Goal: Task Accomplishment & Management: Use online tool/utility

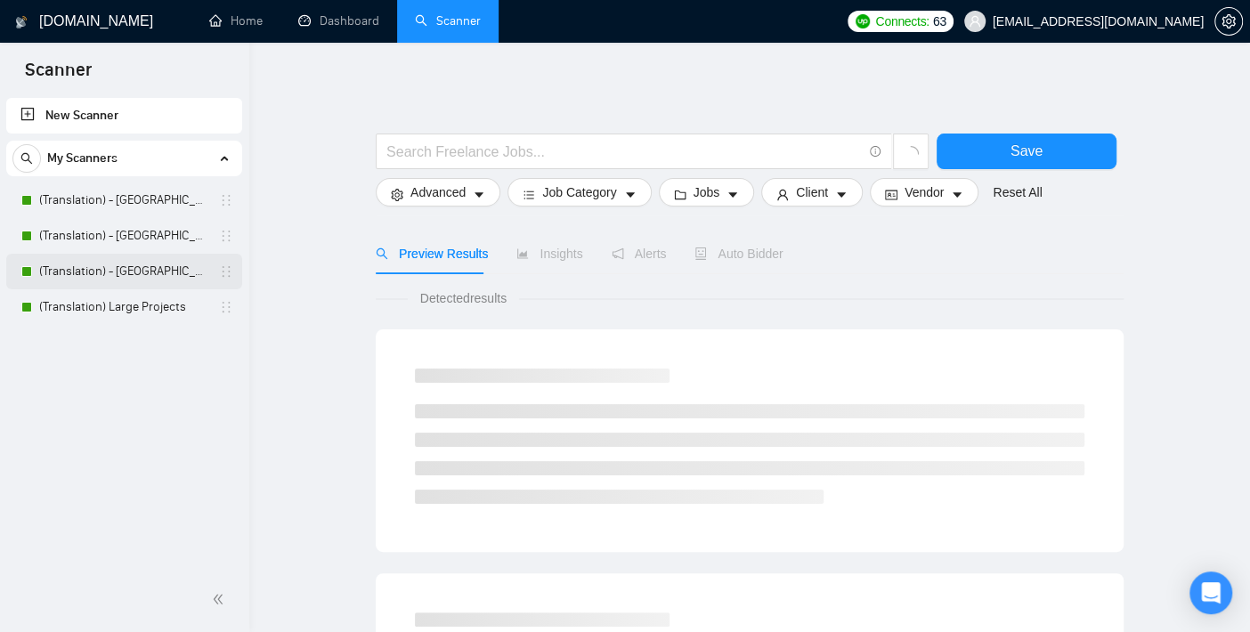
click at [125, 258] on link "(Translation) - [GEOGRAPHIC_DATA]" at bounding box center [123, 272] width 169 height 36
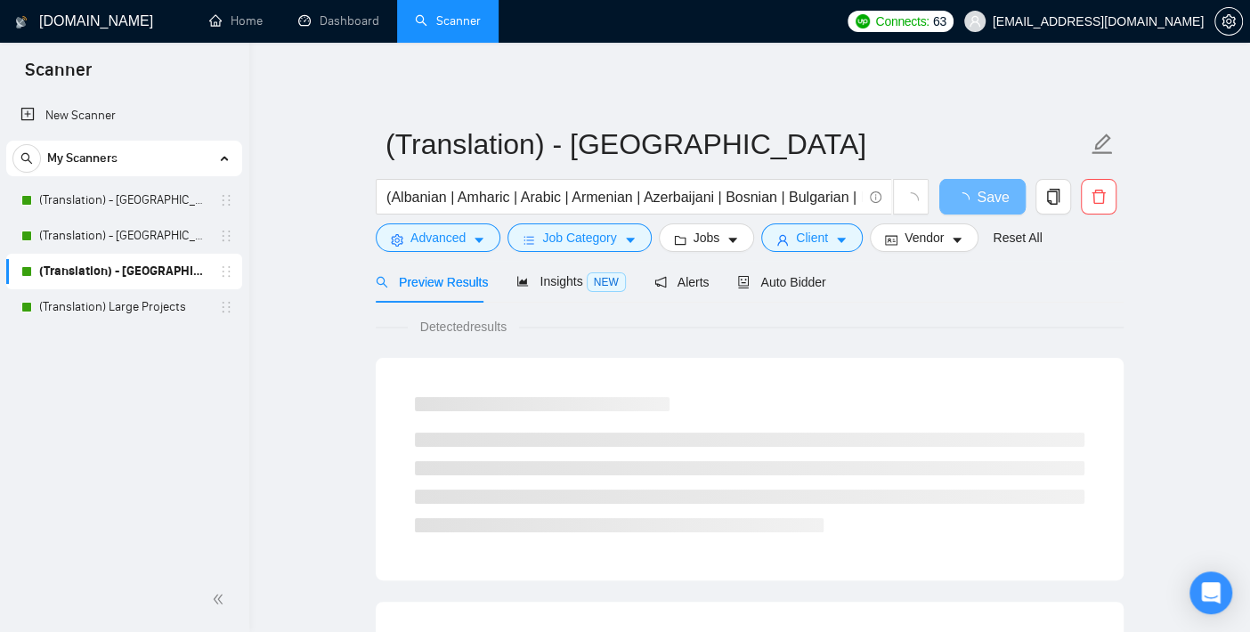
click at [834, 280] on div "Preview Results Insights NEW Alerts Auto Bidder" at bounding box center [750, 282] width 748 height 42
click at [779, 281] on span "Auto Bidder" at bounding box center [781, 282] width 88 height 14
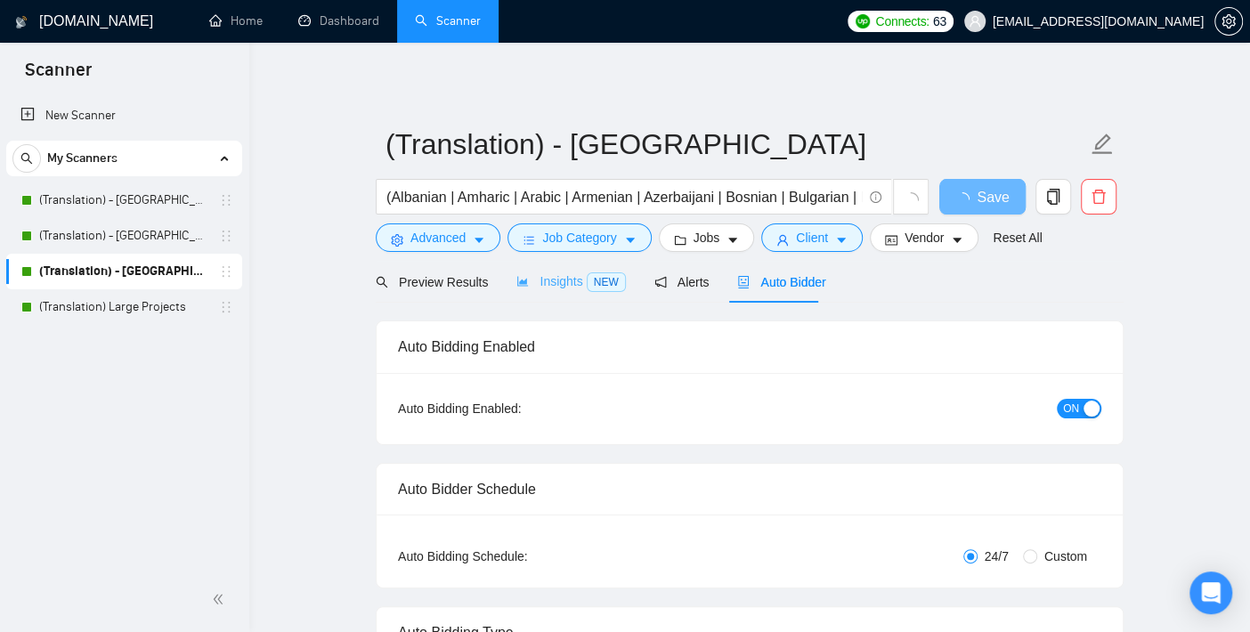
checkbox input "true"
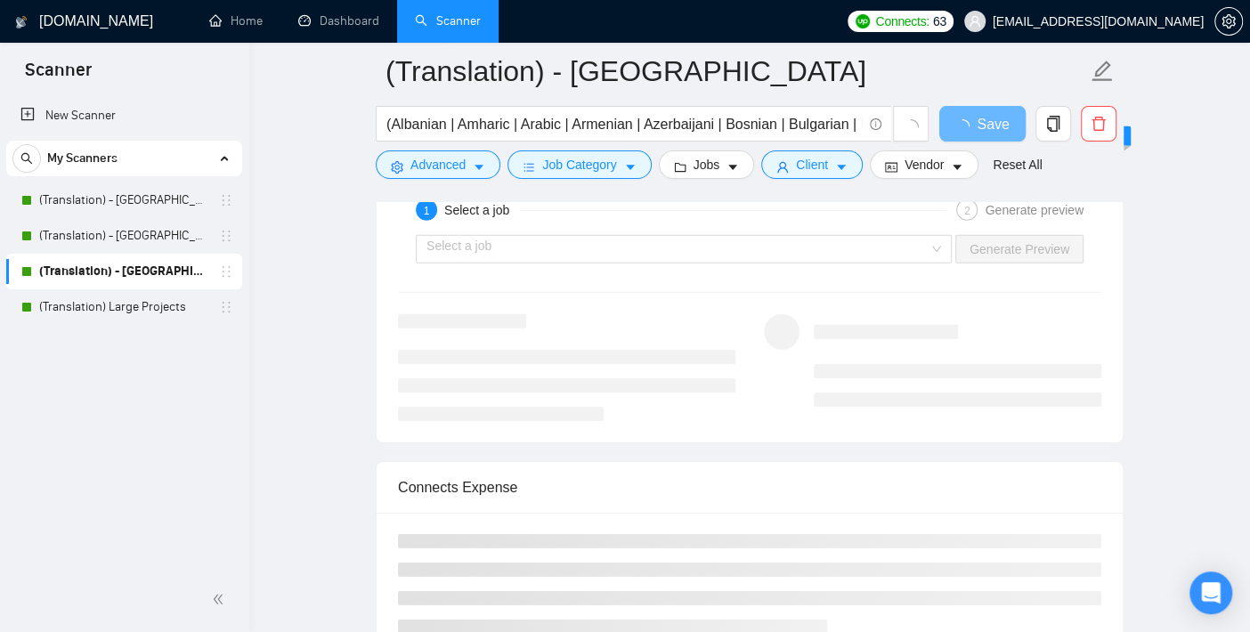
scroll to position [3265, 0]
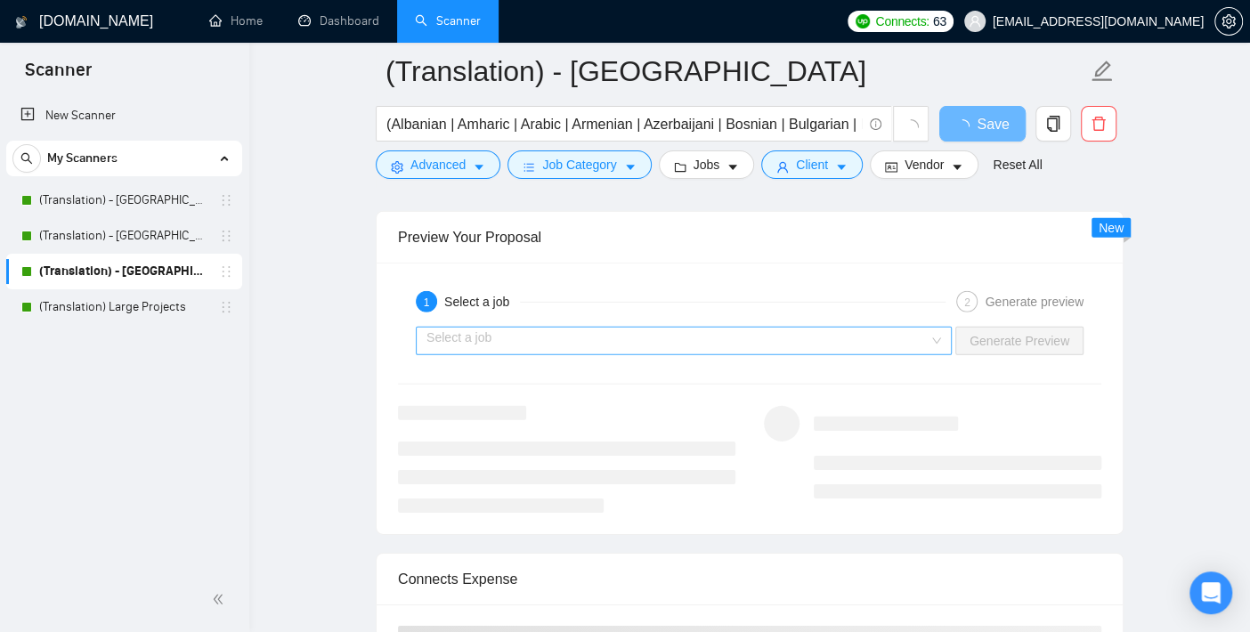
click at [569, 329] on input "search" at bounding box center [678, 341] width 502 height 27
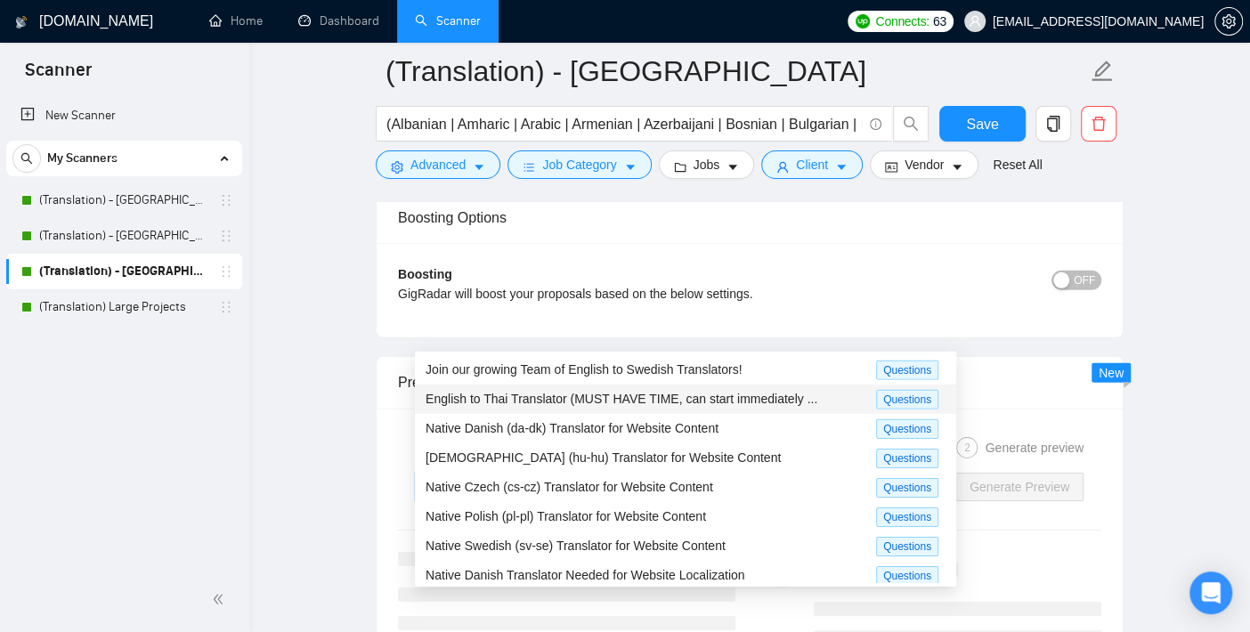
click at [500, 402] on span "English to Thai Translator (MUST HAVE TIME, can start immediately ..." at bounding box center [622, 399] width 392 height 14
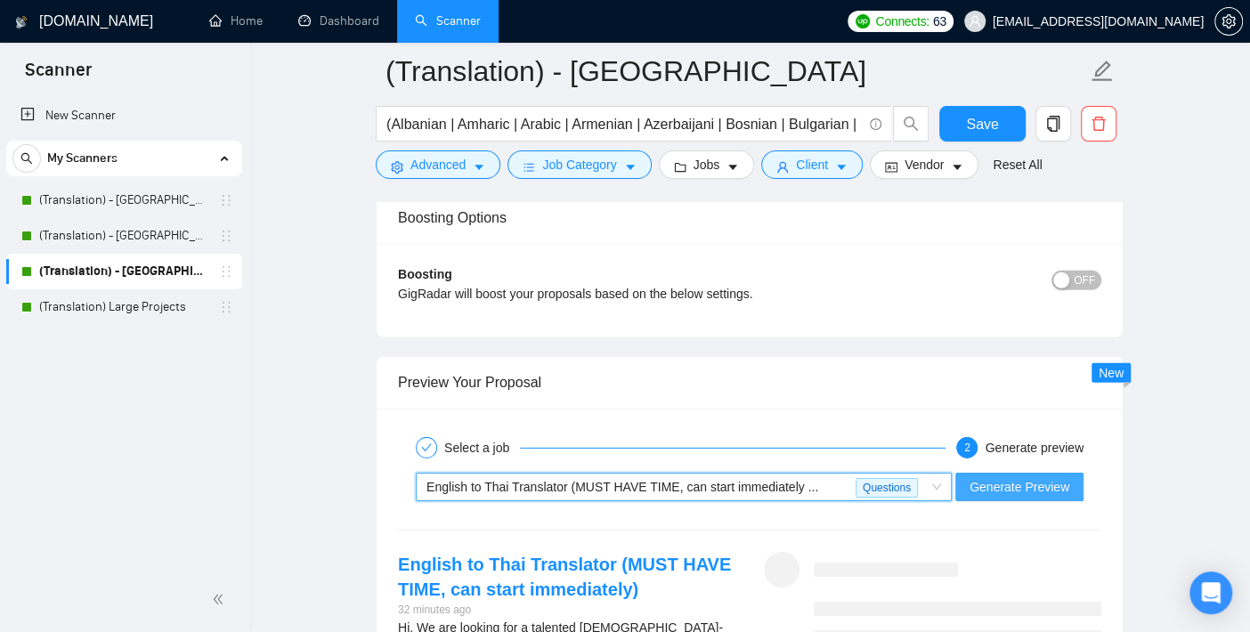
click at [996, 477] on span "Generate Preview" at bounding box center [1020, 487] width 100 height 20
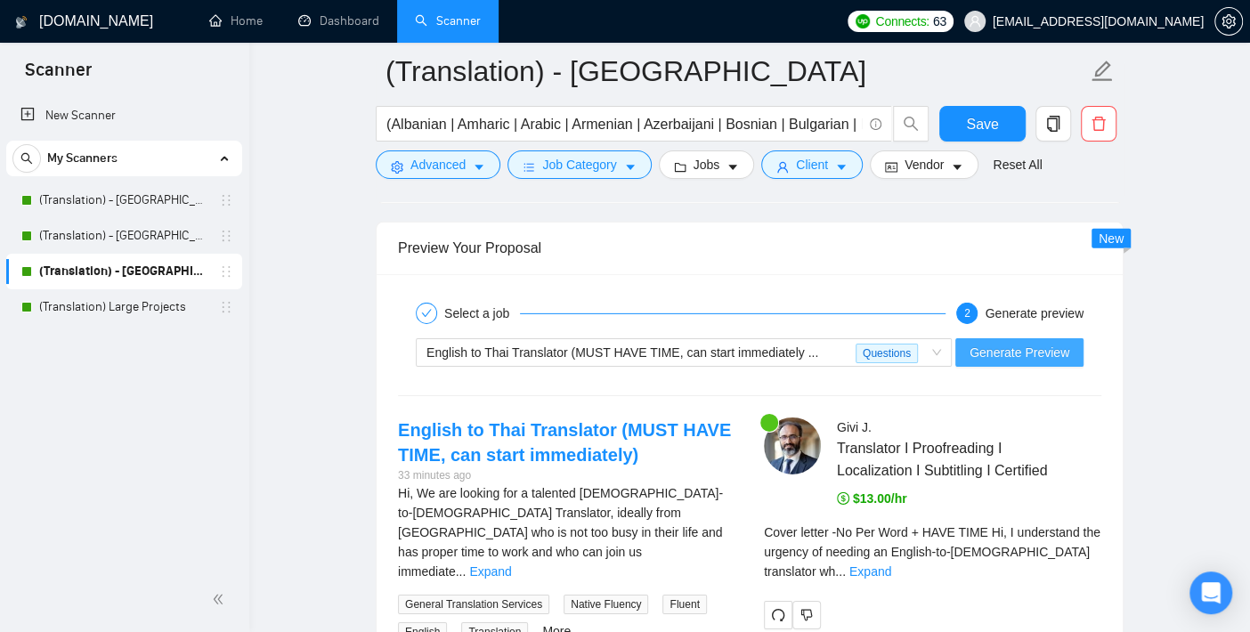
scroll to position [3661, 0]
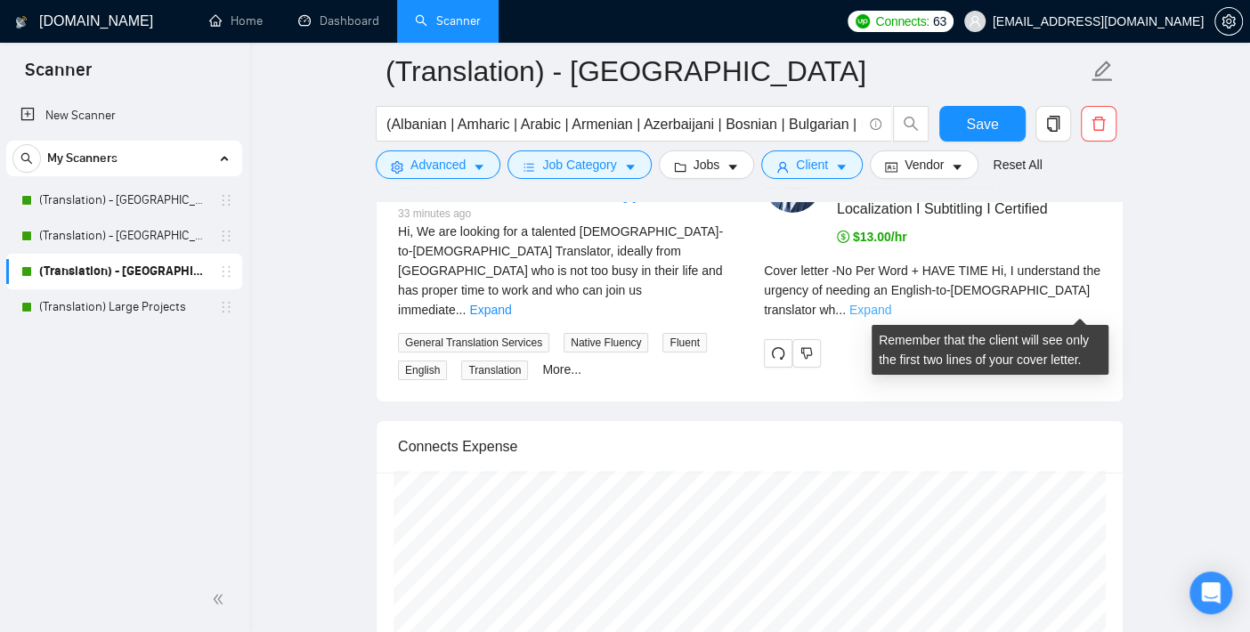
click at [891, 306] on link "Expand" at bounding box center [871, 310] width 42 height 14
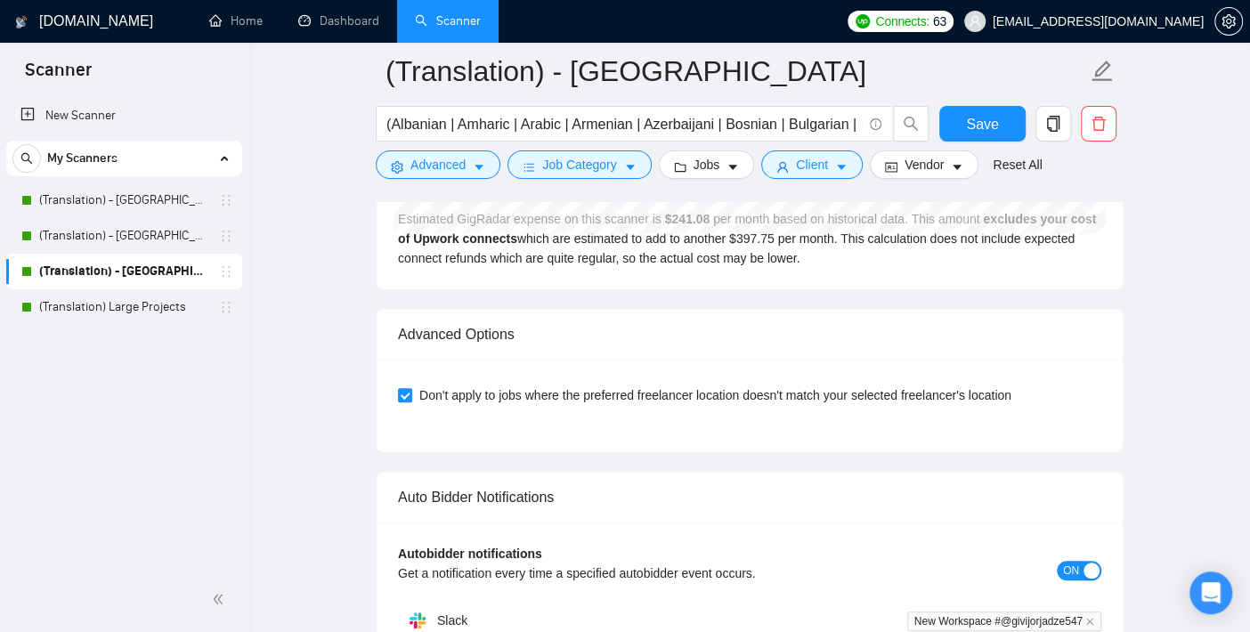
scroll to position [4947, 0]
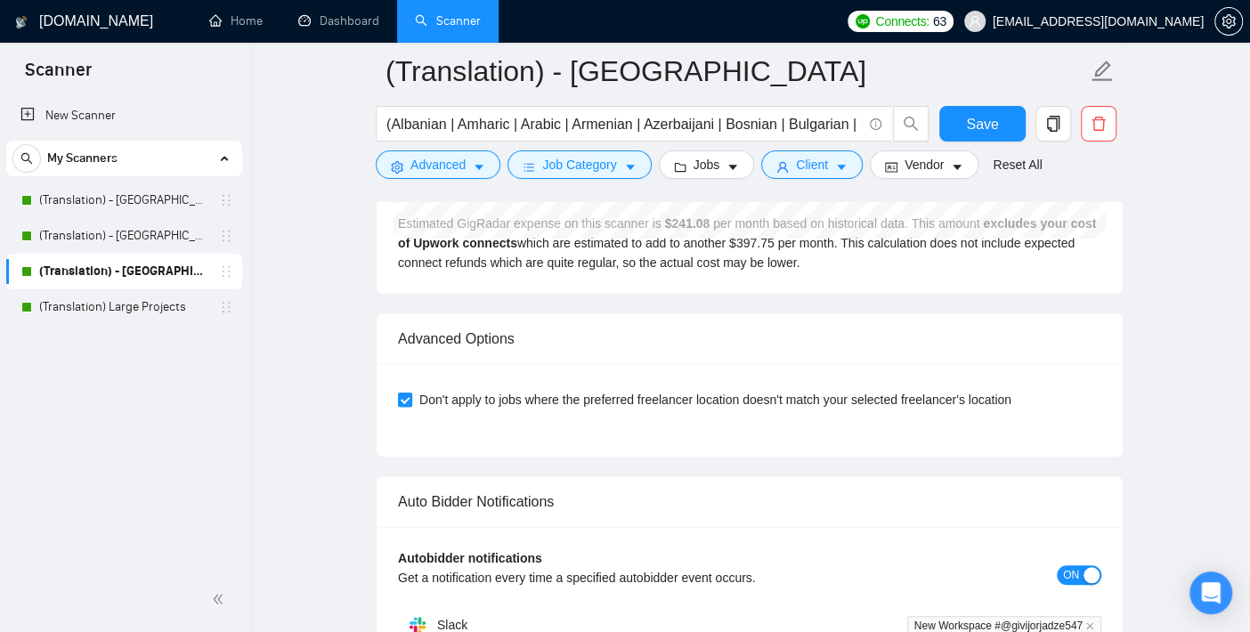
click at [407, 402] on label "Don't apply to jobs where the preferred freelancer location doesn't match your …" at bounding box center [708, 400] width 621 height 20
click at [407, 402] on input "Don't apply to jobs where the preferred freelancer location doesn't match your …" at bounding box center [404, 399] width 12 height 12
checkbox input "false"
click at [1010, 125] on button "Save" at bounding box center [982, 124] width 86 height 36
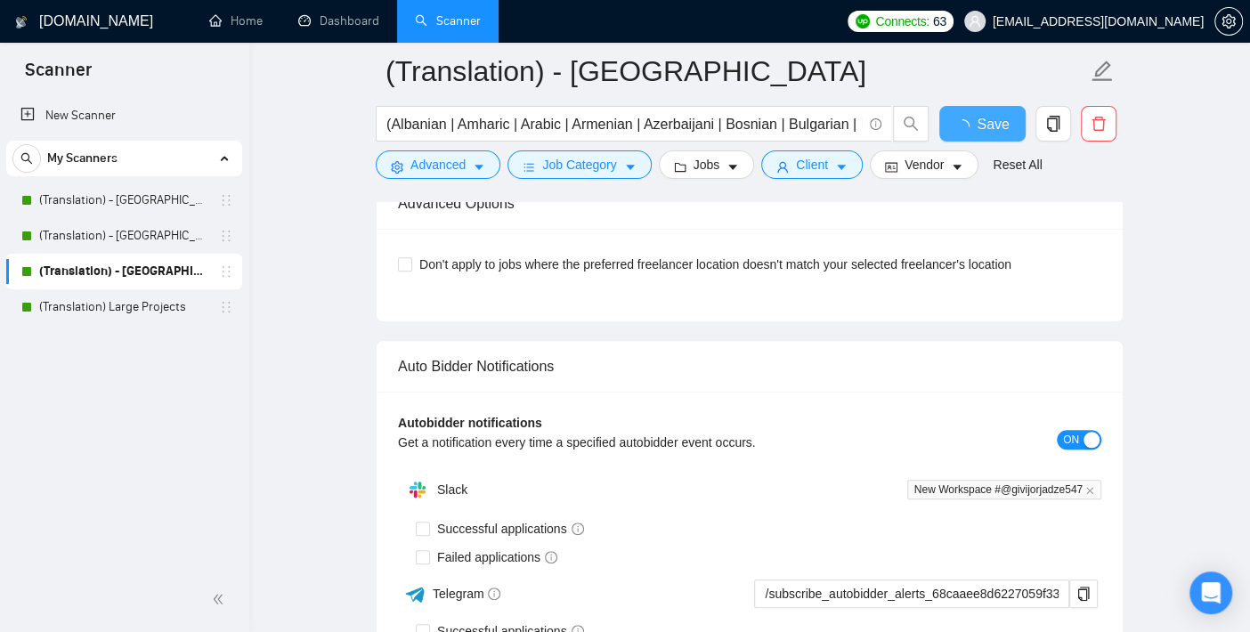
checkbox input "true"
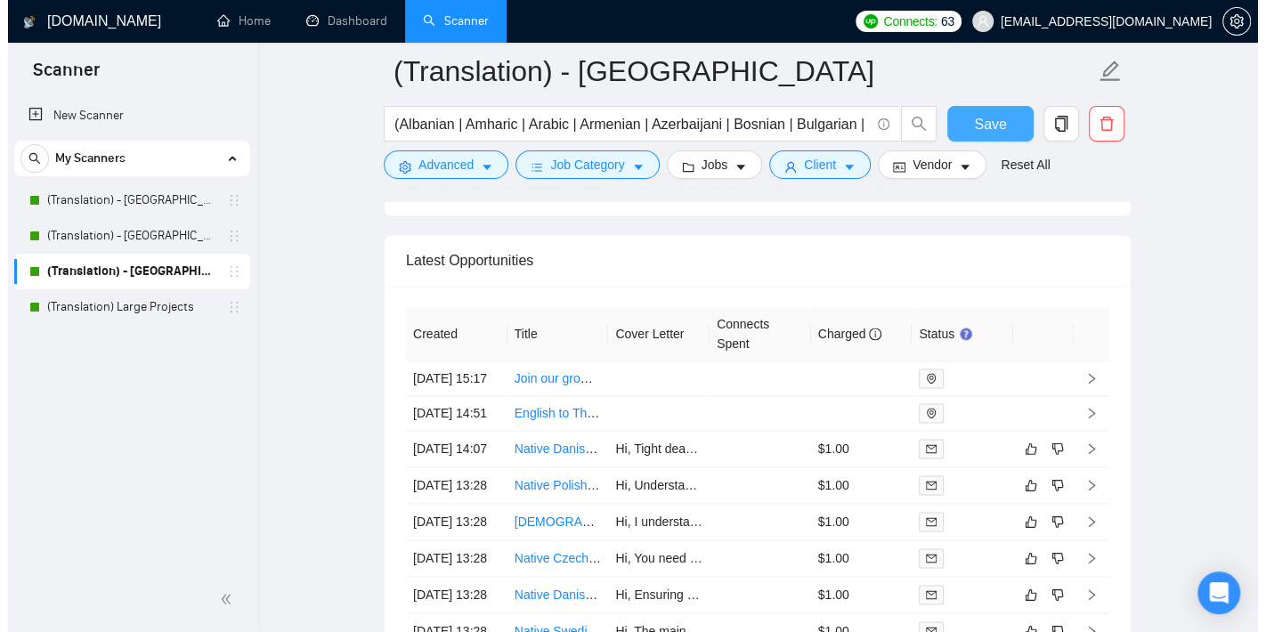
scroll to position [5640, 0]
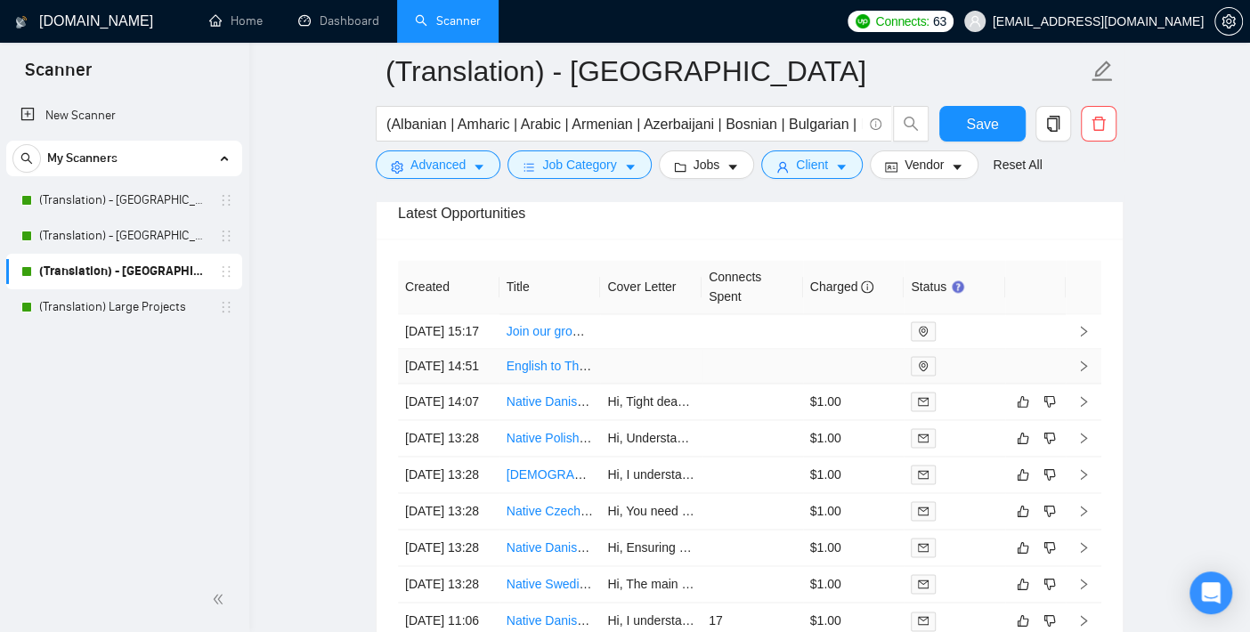
click at [1088, 372] on icon "right" at bounding box center [1084, 366] width 12 height 12
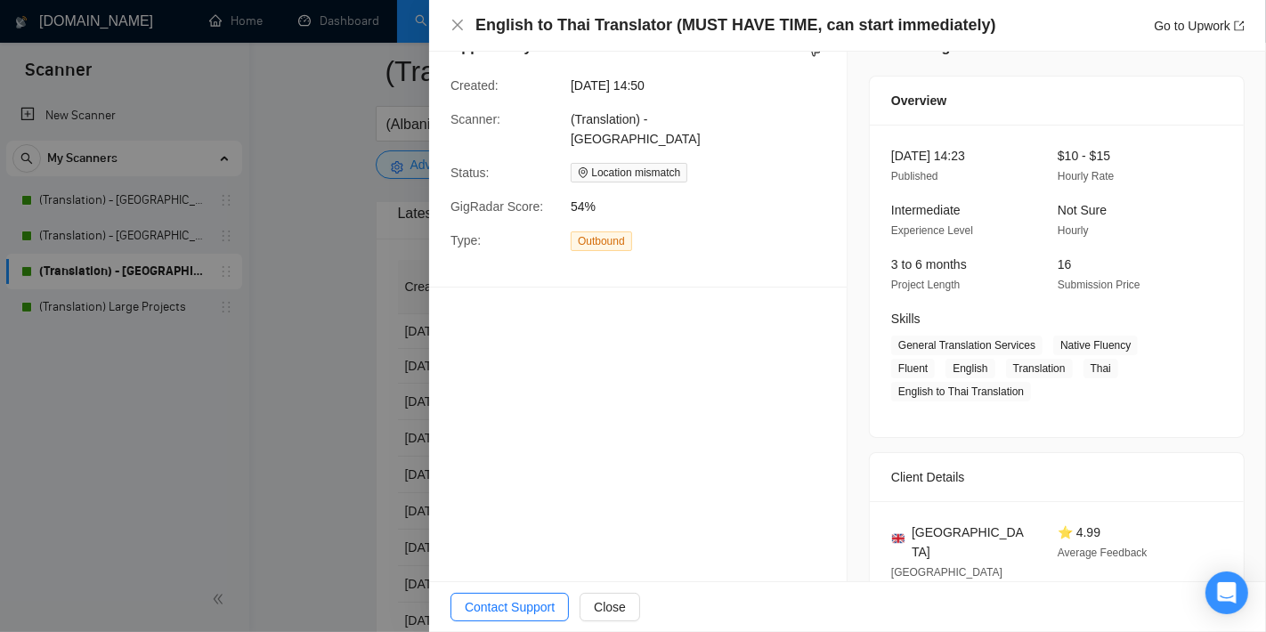
scroll to position [198, 0]
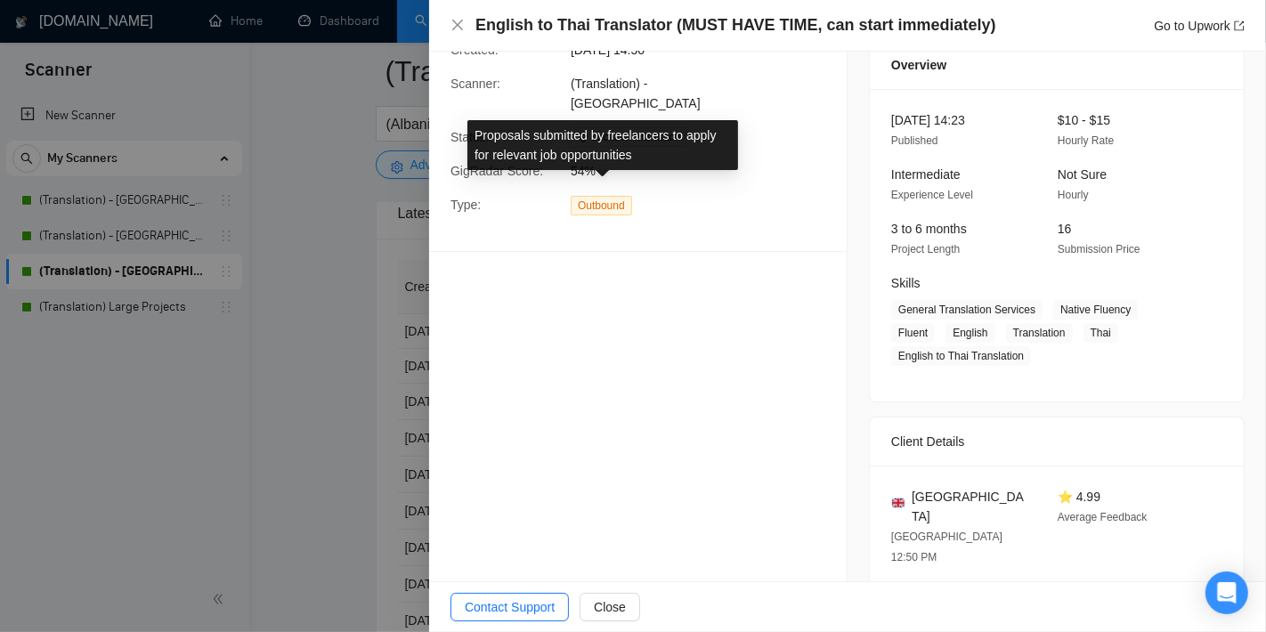
click at [589, 196] on span "Outbound" at bounding box center [601, 206] width 61 height 20
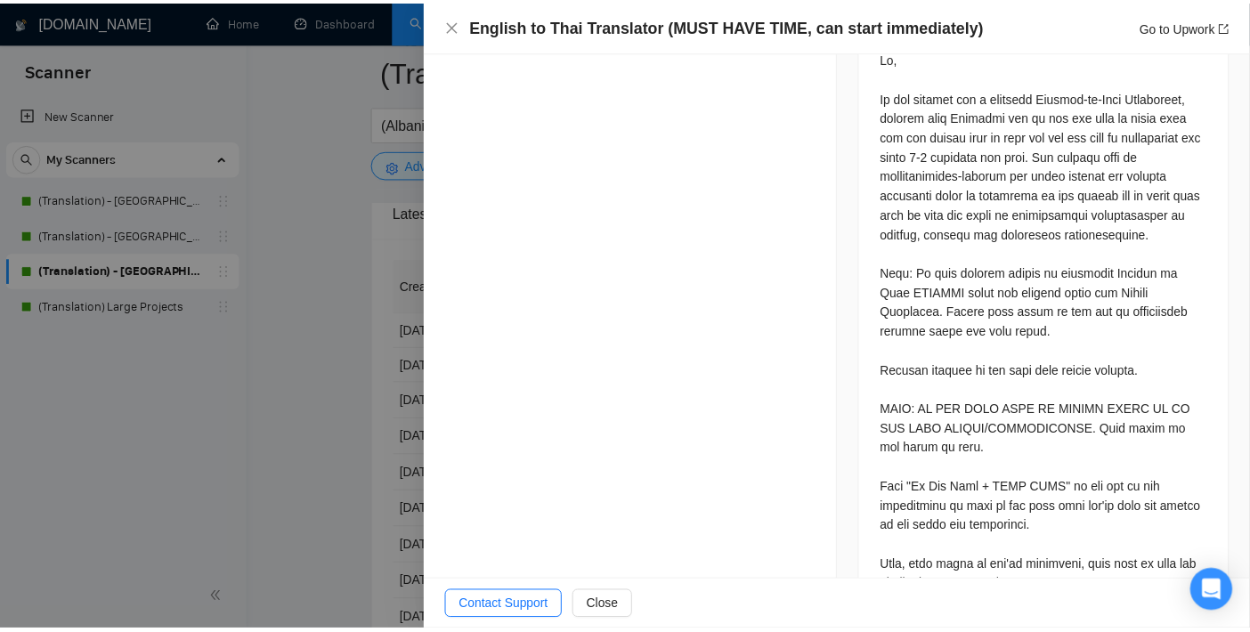
scroll to position [1027, 0]
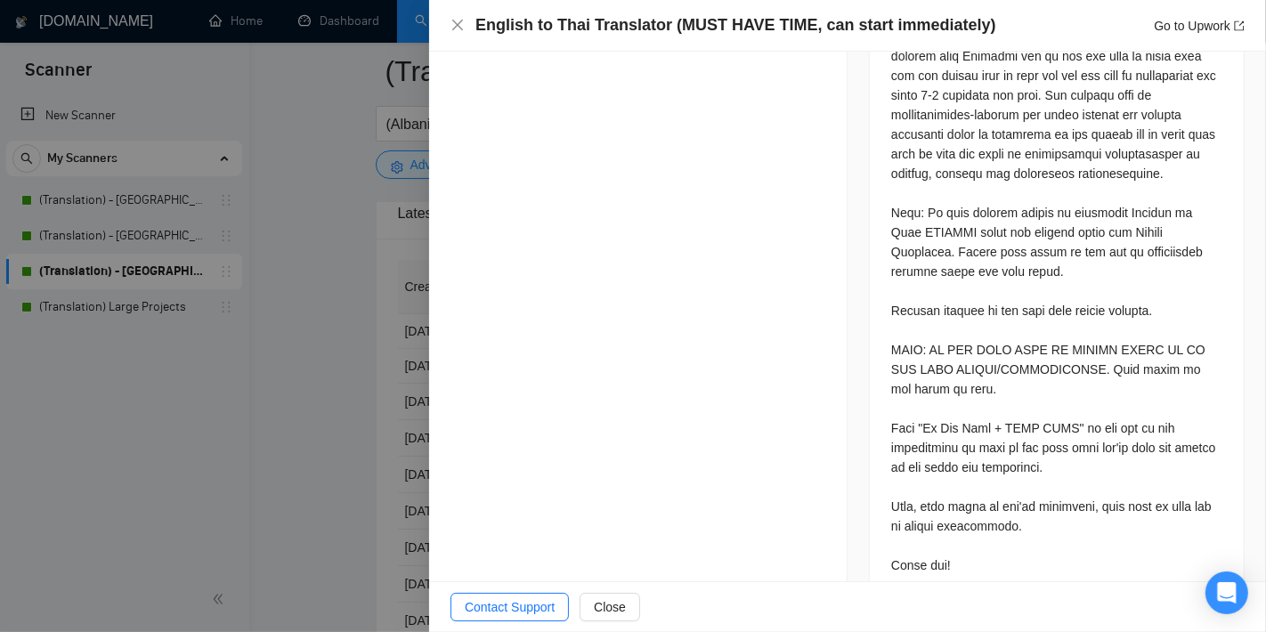
click at [145, 488] on div at bounding box center [633, 316] width 1266 height 632
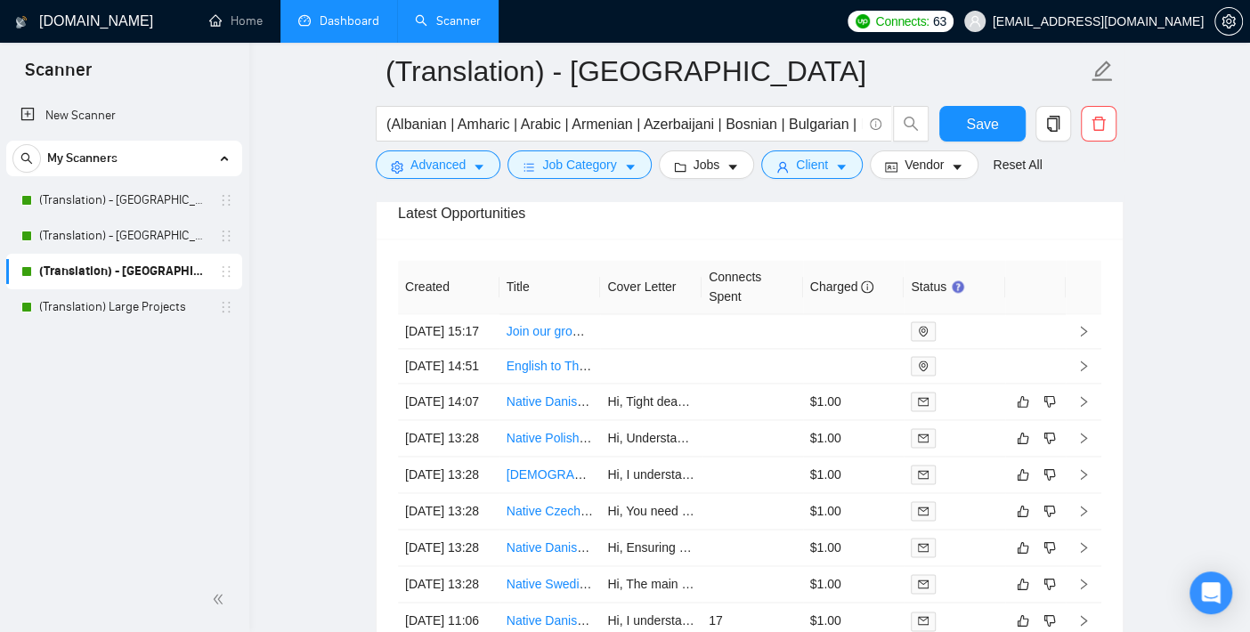
click at [347, 20] on link "Dashboard" at bounding box center [338, 20] width 81 height 15
